Goal: Task Accomplishment & Management: Complete application form

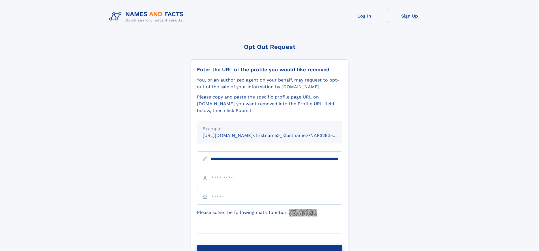
scroll to position [0, 63]
type input "**********"
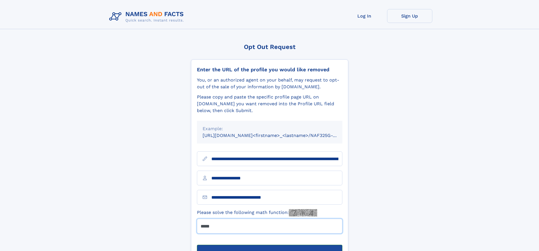
type input "*****"
click at [269, 245] on button "Submit Opt Out Request" at bounding box center [269, 254] width 145 height 18
